Goal: Task Accomplishment & Management: Complete application form

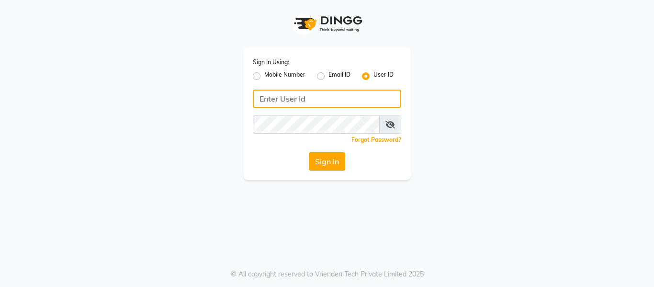
type input "opalsalon@123"
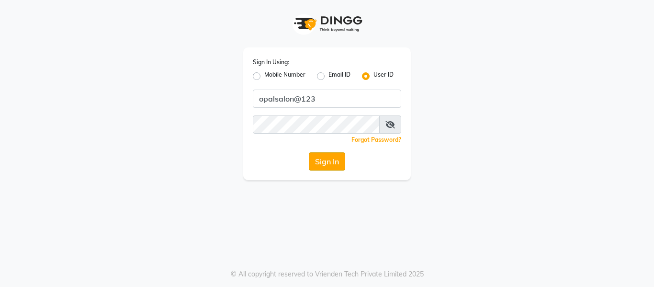
click at [317, 161] on button "Sign In" at bounding box center [327, 161] width 36 height 18
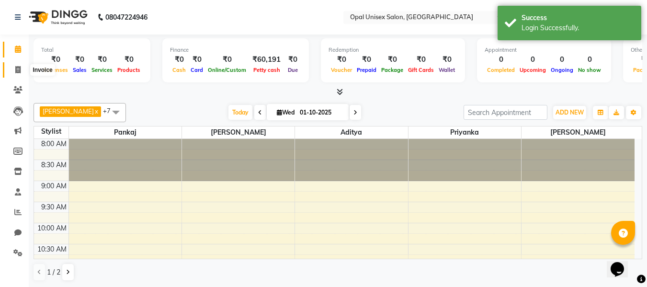
click at [17, 68] on icon at bounding box center [17, 69] width 5 height 7
select select "service"
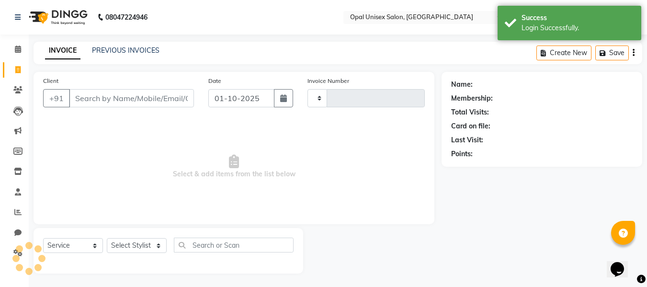
type input "1665"
select select "8653"
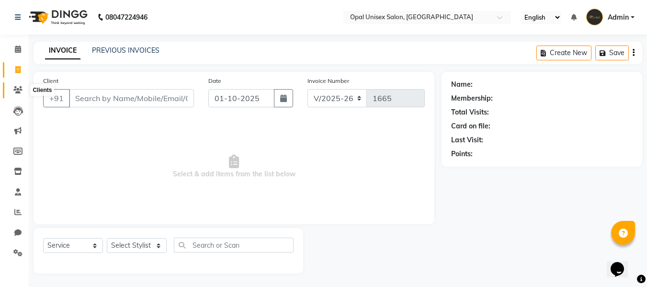
click at [18, 91] on icon at bounding box center [17, 89] width 9 height 7
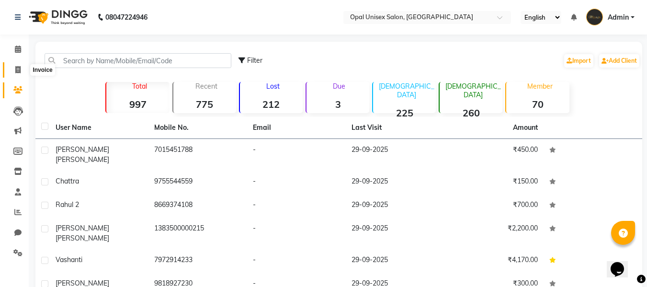
click at [21, 71] on span at bounding box center [18, 70] width 17 height 11
select select "service"
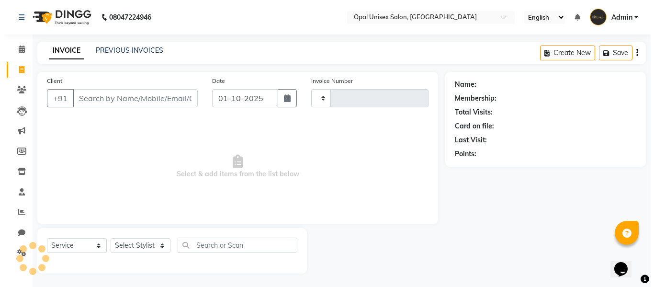
scroll to position [1, 0]
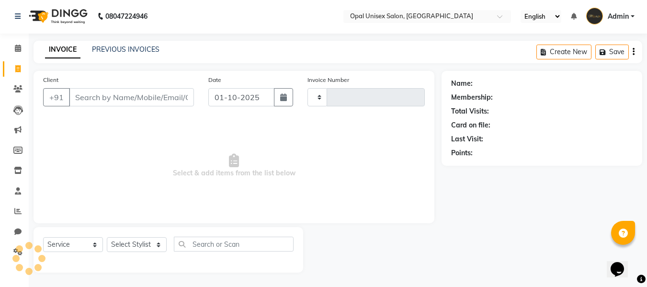
type input "1665"
select select "8653"
click at [284, 102] on button "button" at bounding box center [283, 97] width 19 height 18
select select "10"
select select "2025"
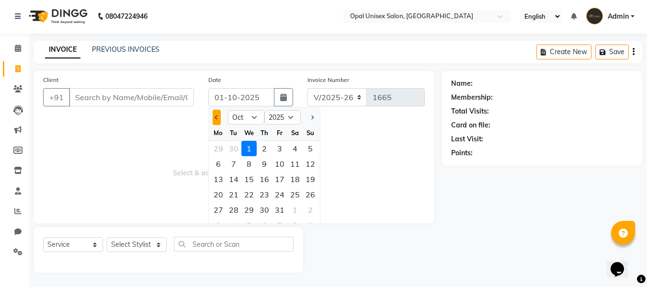
click at [215, 115] on button "Previous month" at bounding box center [217, 117] width 8 height 15
select select "9"
click at [230, 208] on div "30" at bounding box center [233, 209] width 15 height 15
type input "[DATE]"
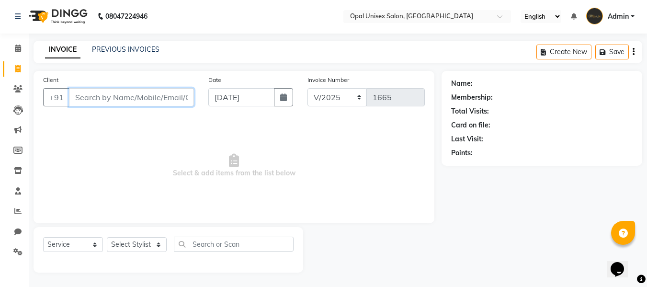
click at [178, 95] on input "Client" at bounding box center [131, 97] width 125 height 18
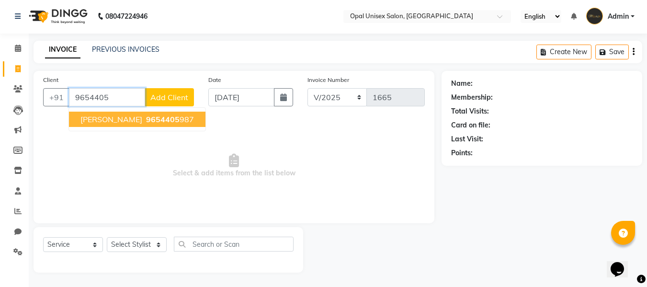
click at [190, 122] on button "[PERSON_NAME] 9654405 987" at bounding box center [137, 119] width 136 height 15
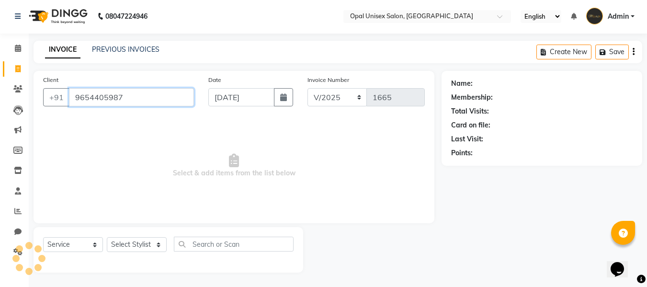
type input "9654405987"
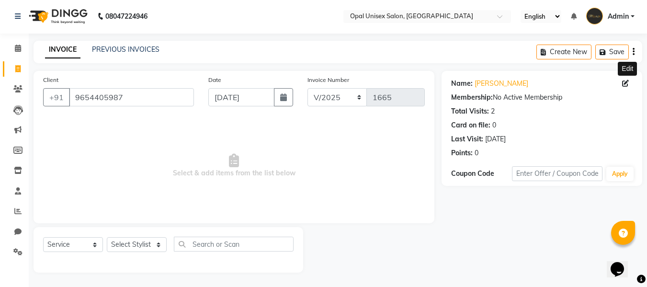
click at [624, 80] on icon at bounding box center [625, 83] width 7 height 7
select select "[DEMOGRAPHIC_DATA]"
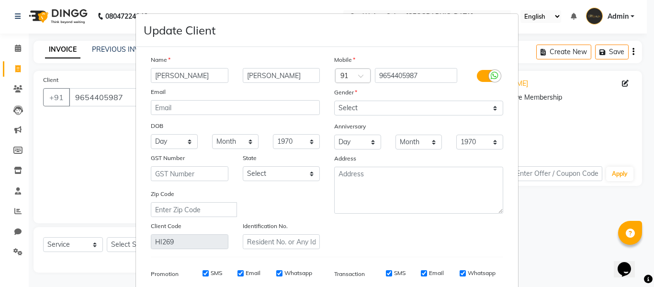
click at [184, 70] on input "[PERSON_NAME]" at bounding box center [190, 75] width 78 height 15
type input "Soniya"
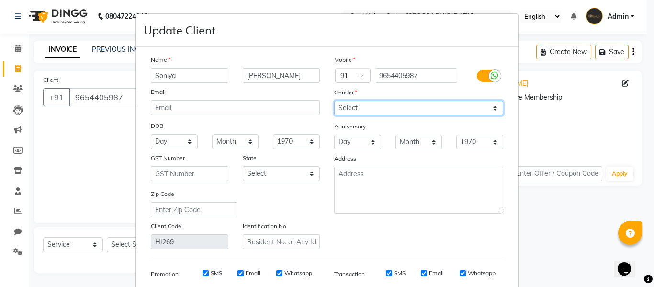
click at [394, 111] on select "Select [DEMOGRAPHIC_DATA] [DEMOGRAPHIC_DATA] Other Prefer Not To Say" at bounding box center [418, 108] width 169 height 15
click at [334, 101] on select "Select [DEMOGRAPHIC_DATA] [DEMOGRAPHIC_DATA] Other Prefer Not To Say" at bounding box center [418, 108] width 169 height 15
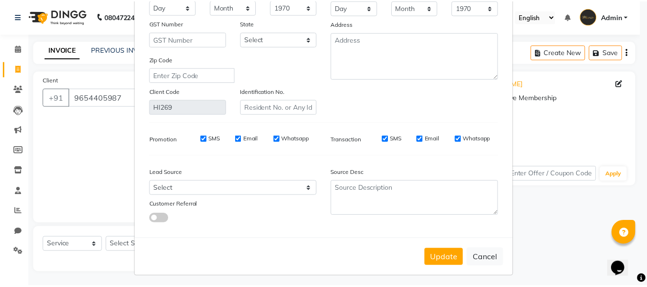
scroll to position [138, 0]
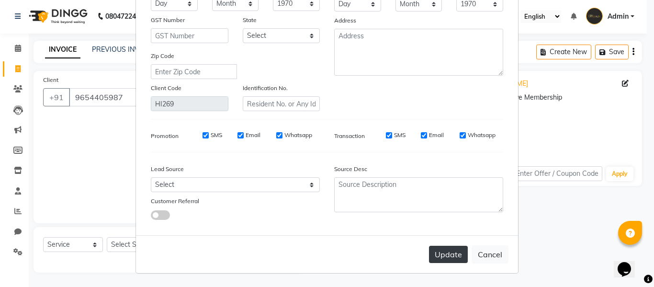
click at [432, 251] on button "Update" at bounding box center [448, 254] width 39 height 17
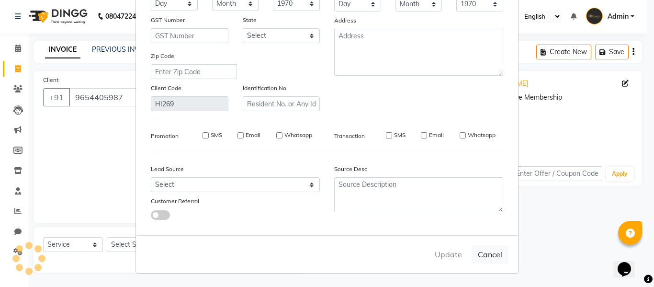
select select
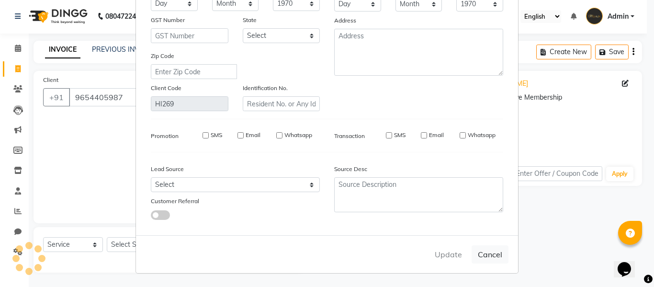
select select
checkbox input "false"
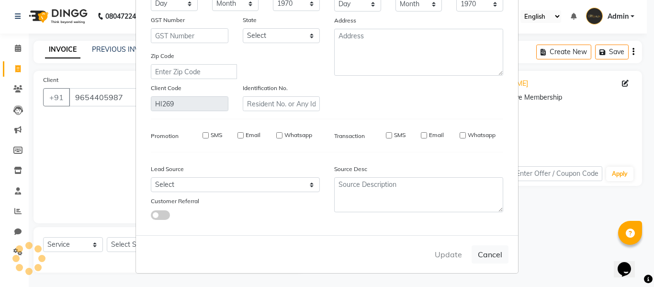
checkbox input "false"
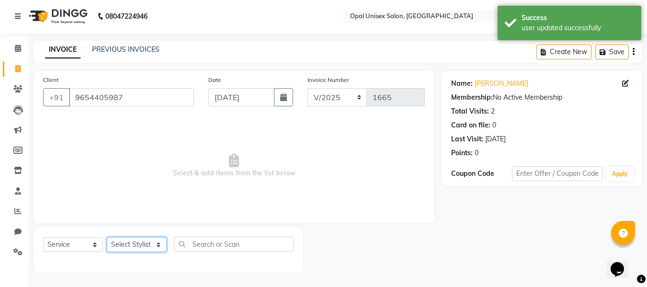
click at [135, 239] on select "Select Stylist [PERSON_NAME] Guru [PERSON_NAME][GEOGRAPHIC_DATA] [PERSON_NAME][…" at bounding box center [137, 244] width 60 height 15
select select "86888"
click at [107, 237] on select "Select Stylist [PERSON_NAME] Guru [PERSON_NAME][GEOGRAPHIC_DATA] [PERSON_NAME][…" at bounding box center [137, 244] width 60 height 15
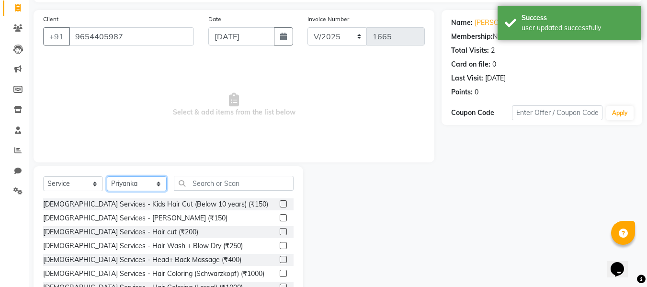
scroll to position [65, 0]
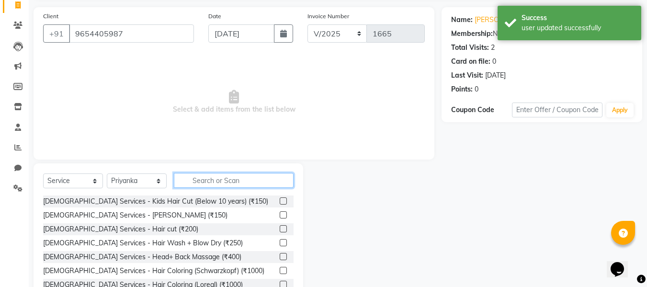
click at [216, 178] on input "text" at bounding box center [234, 180] width 120 height 15
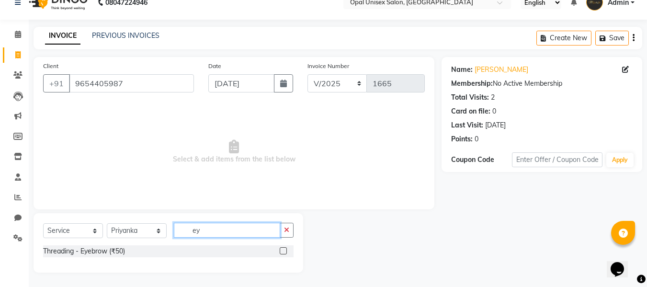
scroll to position [15, 0]
type input "ey"
click at [285, 252] on label at bounding box center [283, 250] width 7 height 7
click at [285, 252] on input "checkbox" at bounding box center [283, 251] width 6 height 6
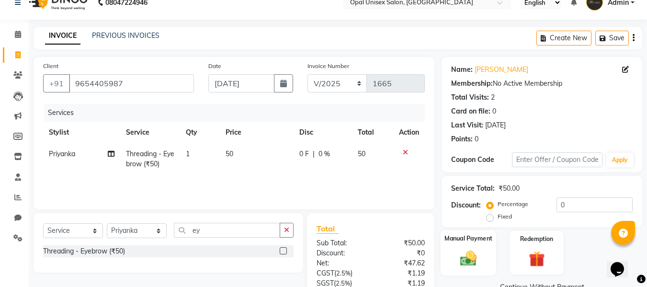
click at [465, 238] on label "Manual Payment" at bounding box center [468, 238] width 48 height 9
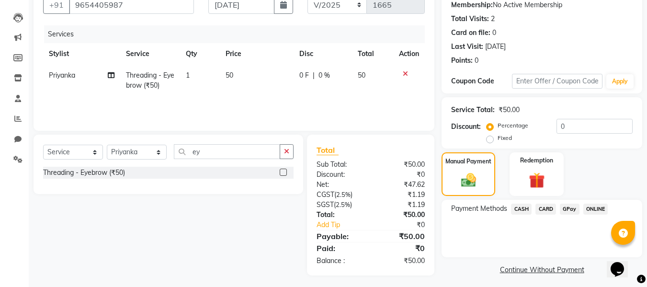
scroll to position [98, 0]
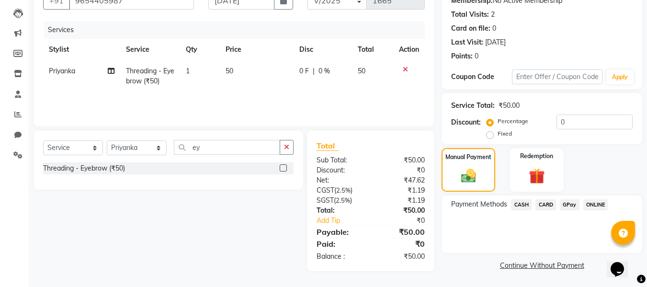
click at [566, 206] on span "GPay" at bounding box center [570, 204] width 20 height 11
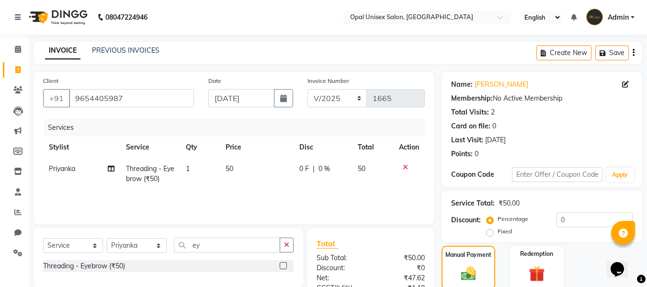
scroll to position [112, 0]
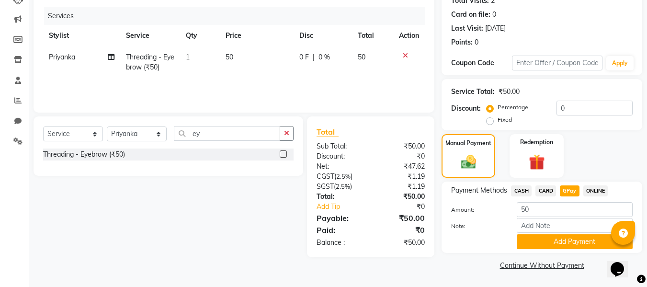
click at [283, 155] on label at bounding box center [283, 153] width 7 height 7
click at [283, 155] on input "checkbox" at bounding box center [283, 154] width 6 height 6
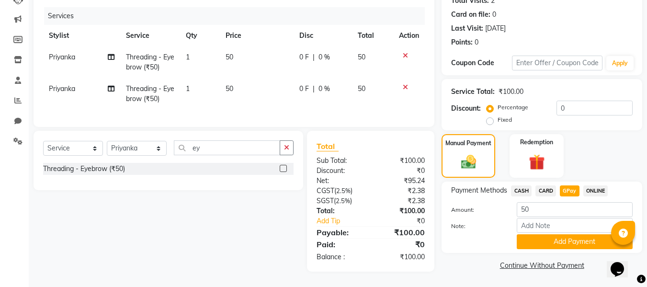
click at [281, 172] on label at bounding box center [283, 168] width 7 height 7
click at [281, 172] on input "checkbox" at bounding box center [283, 169] width 6 height 6
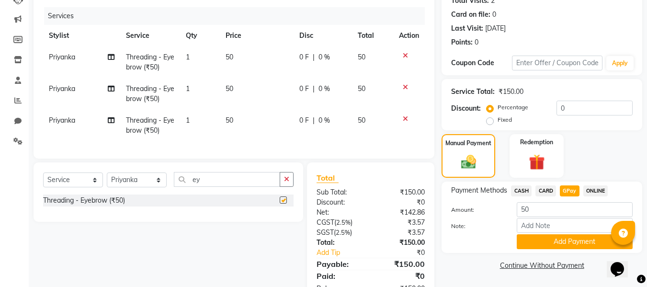
checkbox input "false"
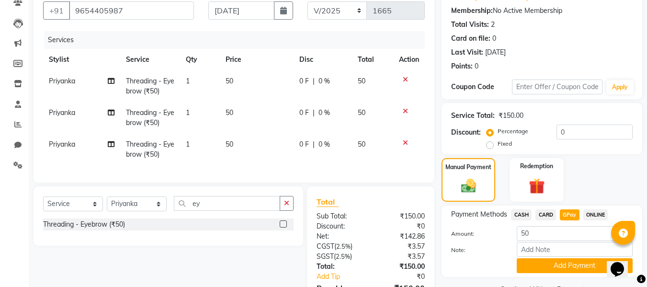
scroll to position [149, 0]
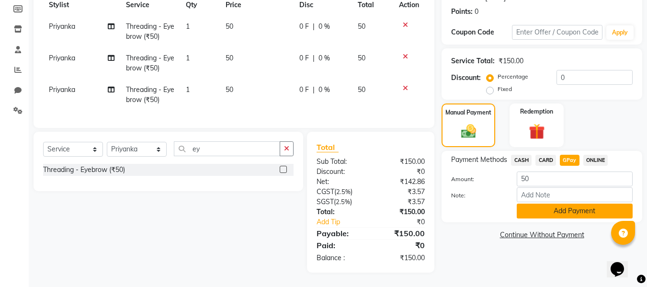
click at [539, 204] on button "Add Payment" at bounding box center [575, 211] width 116 height 15
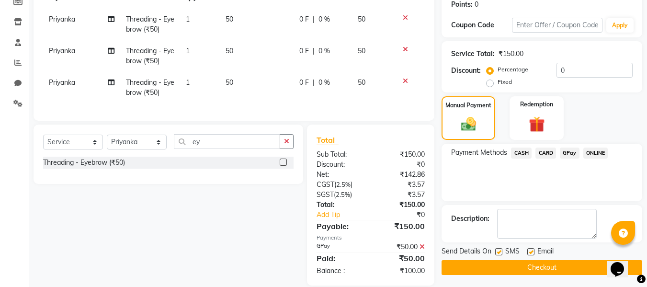
scroll to position [170, 0]
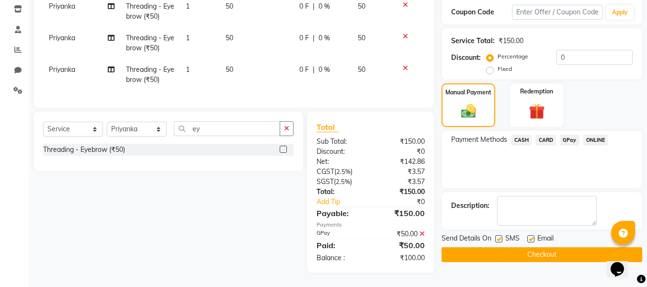
click at [466, 247] on button "Checkout" at bounding box center [542, 254] width 201 height 15
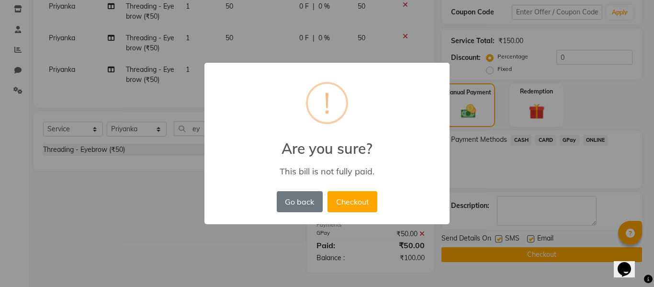
click at [183, 189] on div "× ! Are you sure? This bill is not fully paid. Go back No Checkout" at bounding box center [327, 143] width 654 height 287
click at [287, 198] on button "Go back" at bounding box center [300, 201] width 46 height 21
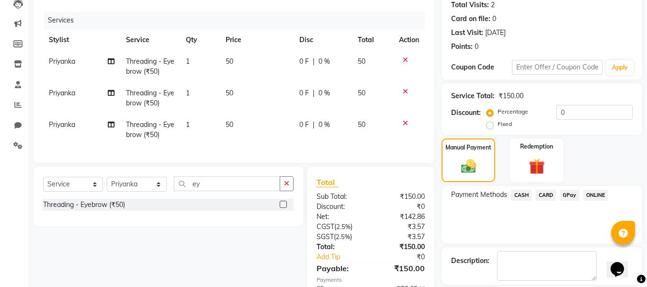
scroll to position [106, 0]
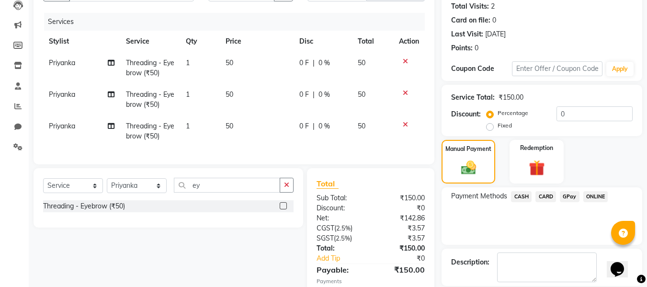
click at [407, 128] on td at bounding box center [409, 131] width 32 height 32
click at [401, 88] on td at bounding box center [409, 100] width 32 height 32
click at [407, 57] on td at bounding box center [409, 68] width 32 height 32
click at [402, 61] on div at bounding box center [409, 61] width 20 height 7
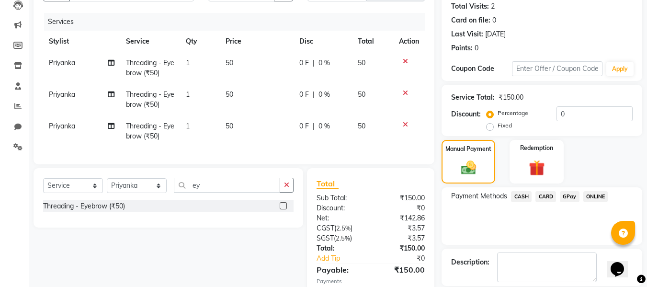
click at [401, 61] on div at bounding box center [409, 61] width 20 height 7
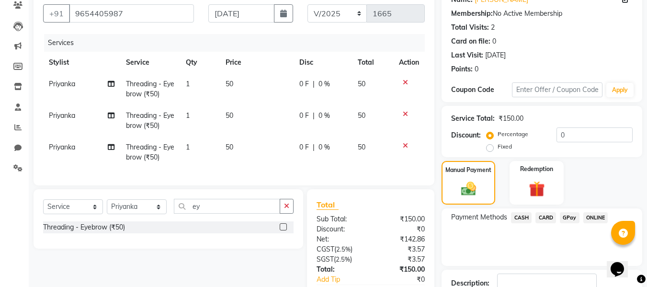
scroll to position [170, 0]
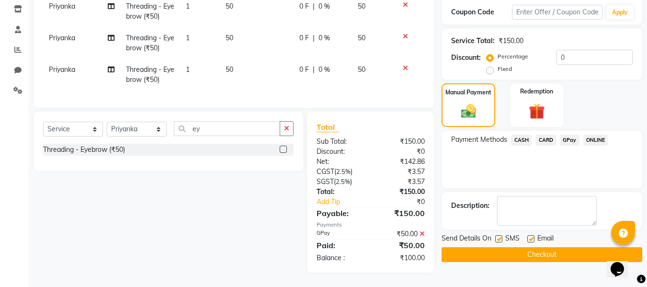
click at [403, 59] on td at bounding box center [409, 75] width 32 height 32
click at [399, 65] on div at bounding box center [409, 68] width 20 height 7
click at [403, 65] on icon at bounding box center [405, 68] width 5 height 7
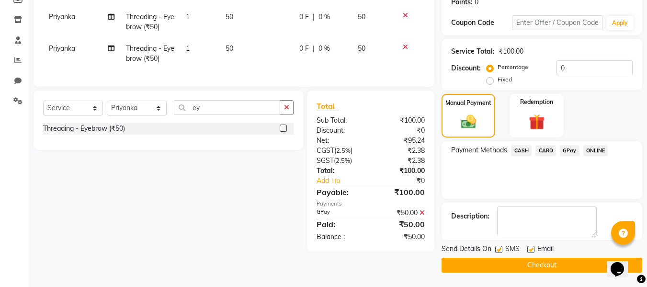
scroll to position [152, 0]
click at [402, 57] on td at bounding box center [409, 54] width 32 height 32
click at [406, 48] on icon at bounding box center [405, 47] width 5 height 7
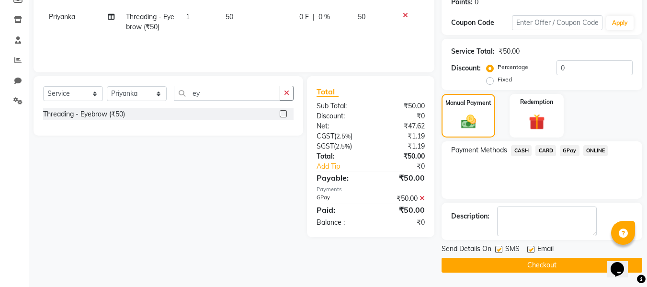
click at [406, 48] on div "Services Stylist Service Qty Price Disc Total Action Priyanka Threading - Eyebr…" at bounding box center [234, 15] width 382 height 96
click at [572, 148] on span "GPay" at bounding box center [570, 150] width 20 height 11
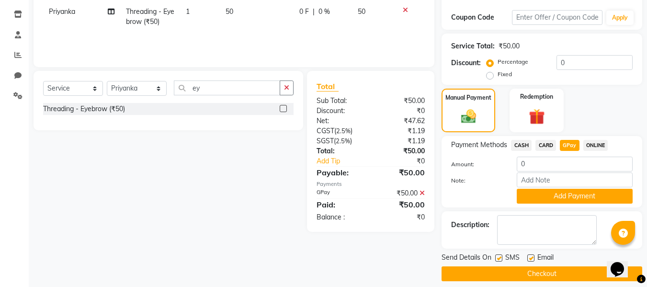
scroll to position [166, 0]
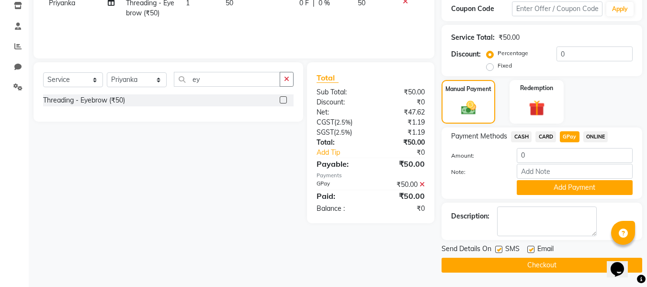
click at [472, 261] on button "Checkout" at bounding box center [542, 265] width 201 height 15
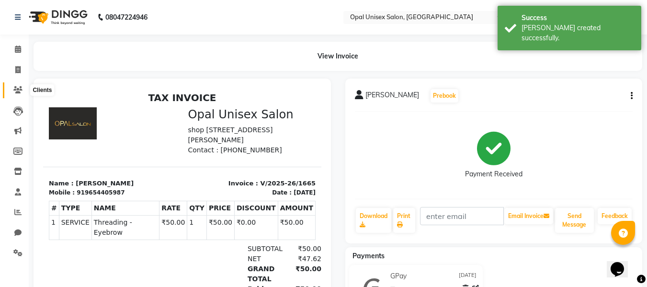
click at [14, 87] on icon at bounding box center [17, 89] width 9 height 7
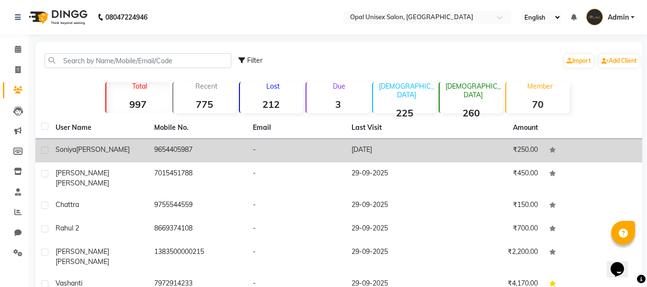
click at [405, 155] on td "[DATE]" at bounding box center [395, 150] width 99 height 23
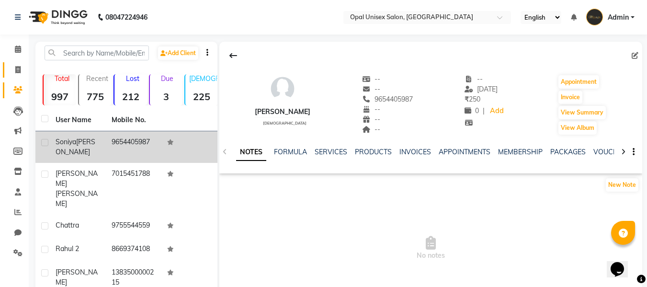
click at [15, 64] on link "Invoice" at bounding box center [14, 70] width 23 height 16
select select "service"
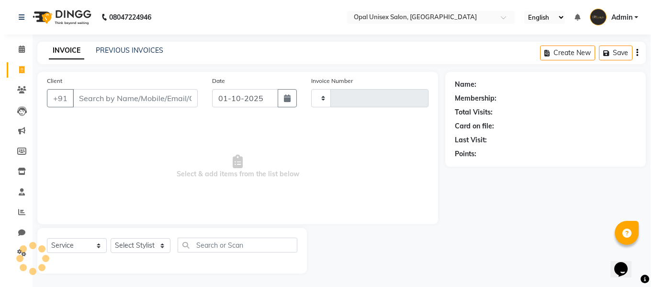
scroll to position [1, 0]
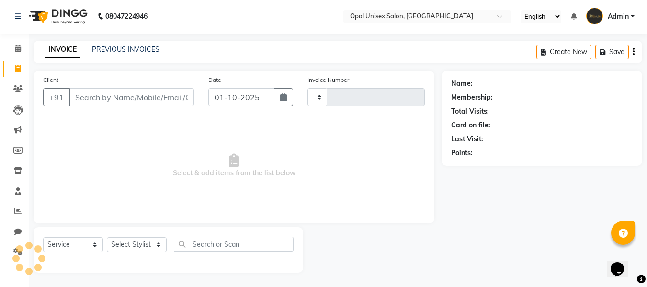
type input "1666"
select select "8653"
click at [280, 99] on icon "button" at bounding box center [283, 97] width 7 height 8
select select "10"
select select "2025"
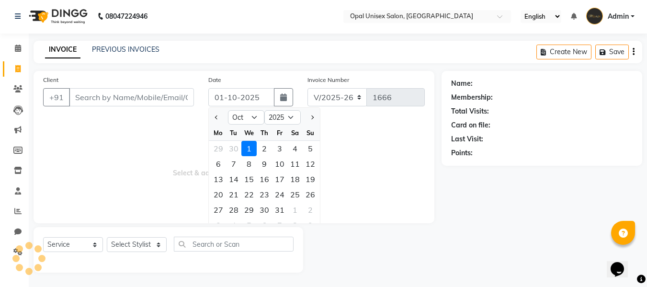
click at [211, 116] on div at bounding box center [218, 117] width 19 height 15
click at [216, 116] on span "Previous month" at bounding box center [217, 117] width 4 height 4
select select "9"
click at [231, 205] on div "30" at bounding box center [233, 209] width 15 height 15
type input "[DATE]"
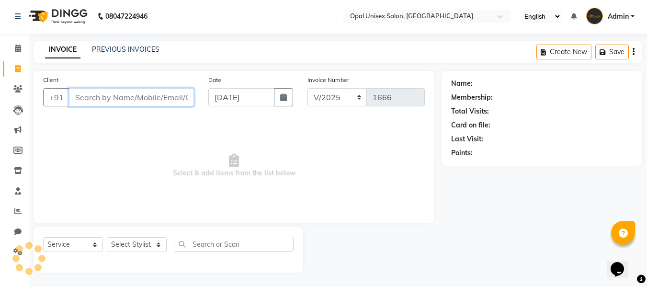
click at [136, 99] on input "Client" at bounding box center [131, 97] width 125 height 18
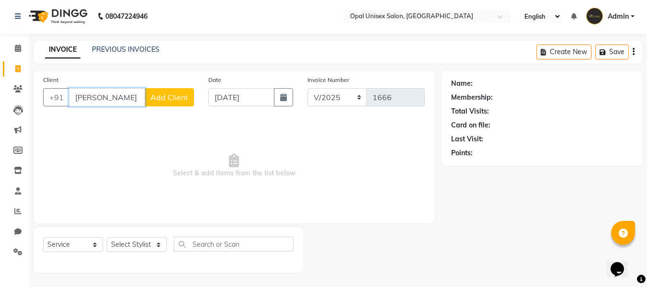
type input "[PERSON_NAME]"
click at [184, 100] on span "Add Client" at bounding box center [169, 97] width 38 height 10
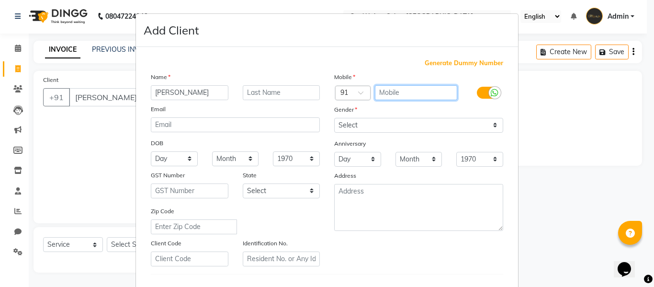
click at [435, 95] on input "text" at bounding box center [416, 92] width 83 height 15
drag, startPoint x: 587, startPoint y: 166, endPoint x: 604, endPoint y: 84, distance: 83.7
click at [604, 84] on ngb-modal-window "Add Client Generate Dummy Number Name [PERSON_NAME] Email DOB Day 01 02 03 04 0…" at bounding box center [327, 143] width 654 height 287
click at [116, 111] on ngb-modal-window "Add Client Generate Dummy Number Name [PERSON_NAME] Email DOB Day 01 02 03 04 0…" at bounding box center [327, 143] width 654 height 287
